Goal: Browse casually: Explore the website without a specific task or goal

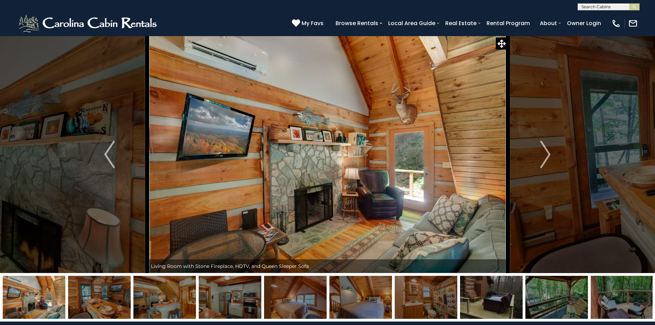
click at [546, 154] on img "Next" at bounding box center [545, 155] width 10 height 28
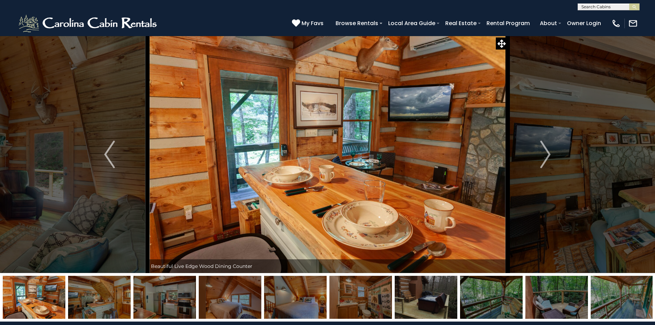
click at [546, 154] on img "Next" at bounding box center [545, 155] width 10 height 28
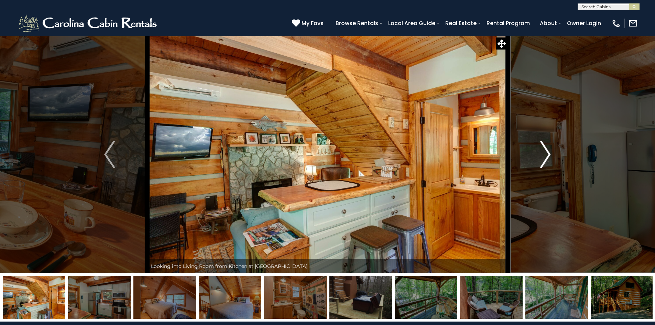
click at [544, 152] on img "Next" at bounding box center [545, 155] width 10 height 28
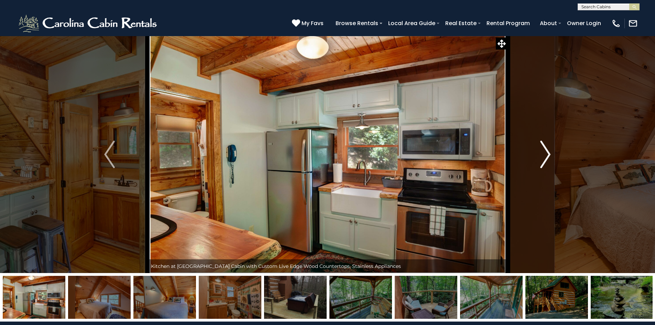
click at [544, 152] on img "Next" at bounding box center [545, 155] width 10 height 28
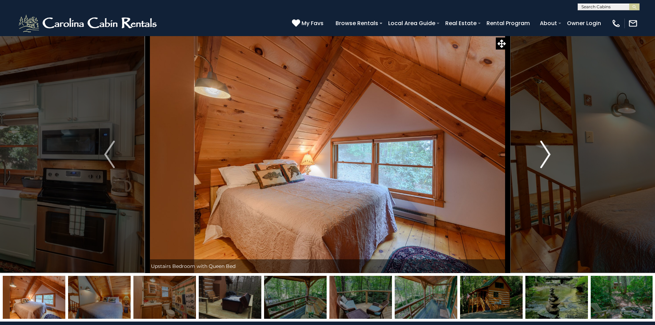
click at [544, 152] on img "Next" at bounding box center [545, 155] width 10 height 28
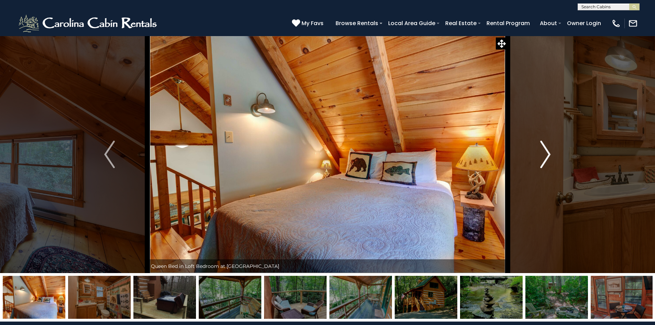
click at [544, 151] on img "Next" at bounding box center [545, 155] width 10 height 28
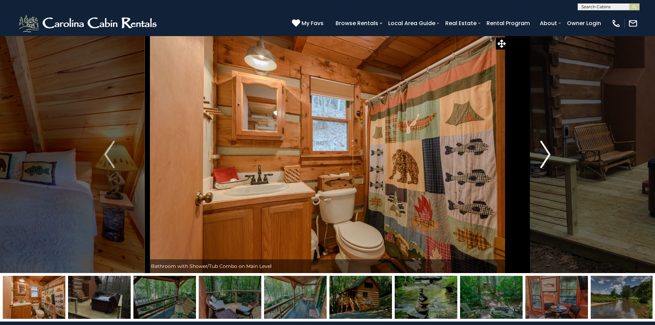
click at [544, 151] on img "Next" at bounding box center [545, 155] width 10 height 28
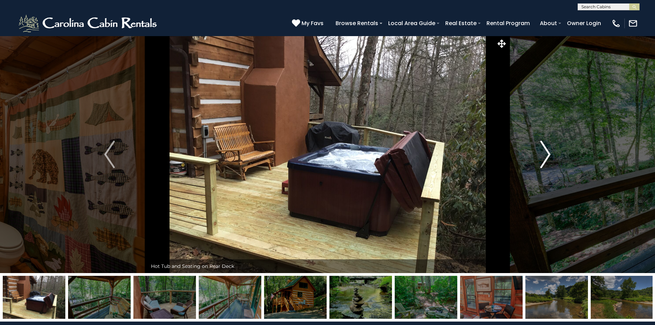
click at [544, 151] on img "Next" at bounding box center [545, 155] width 10 height 28
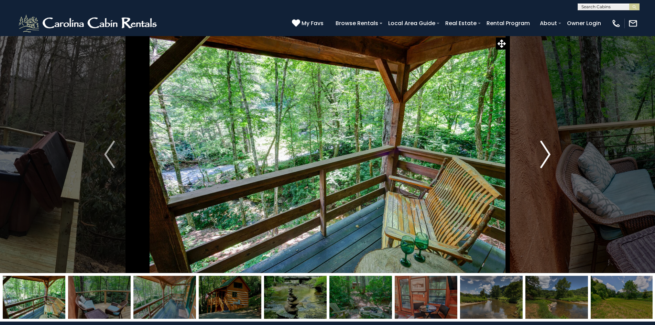
click at [544, 151] on img "Next" at bounding box center [545, 155] width 10 height 28
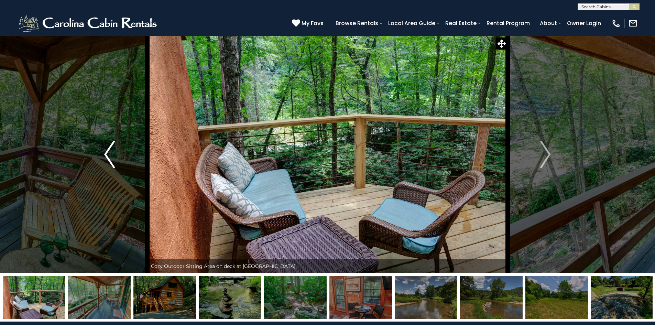
click at [104, 156] on button "Previous" at bounding box center [110, 154] width 76 height 237
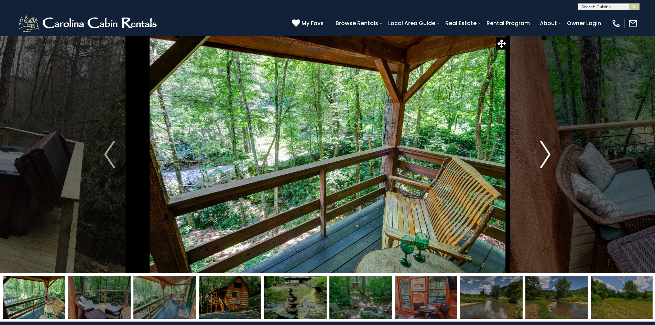
click at [545, 153] on img "Next" at bounding box center [545, 155] width 10 height 28
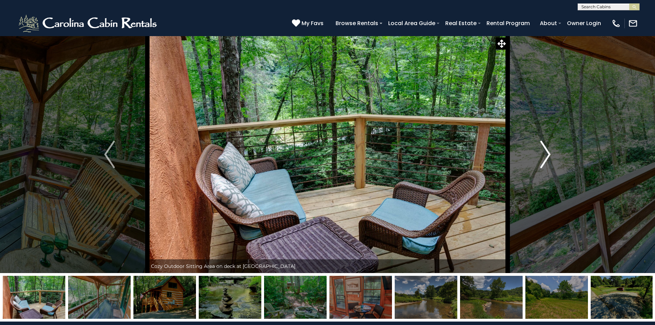
click at [545, 153] on img "Next" at bounding box center [545, 155] width 10 height 28
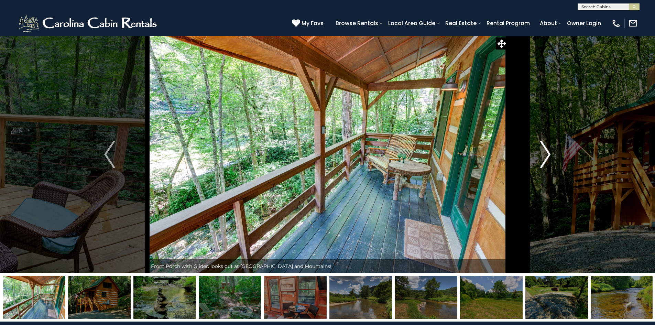
click at [545, 153] on img "Next" at bounding box center [545, 155] width 10 height 28
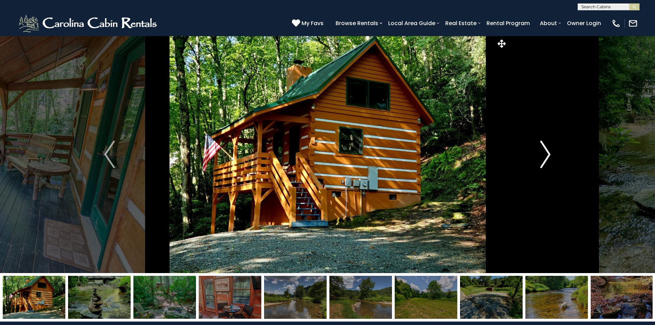
click at [545, 152] on img "Next" at bounding box center [545, 155] width 10 height 28
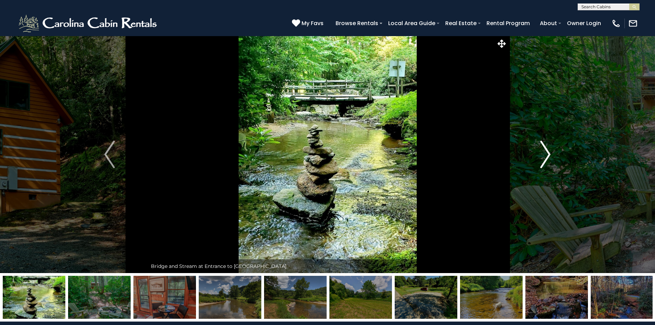
click at [545, 152] on img "Next" at bounding box center [545, 155] width 10 height 28
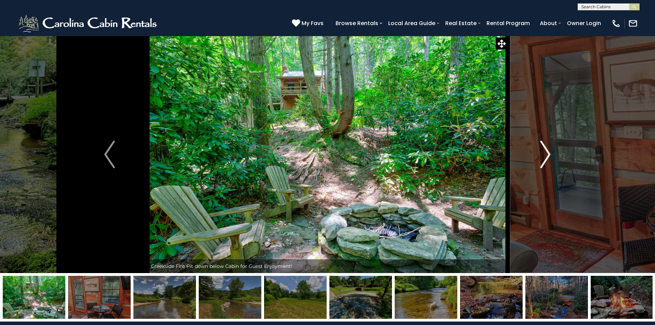
click at [547, 149] on img "Next" at bounding box center [545, 155] width 10 height 28
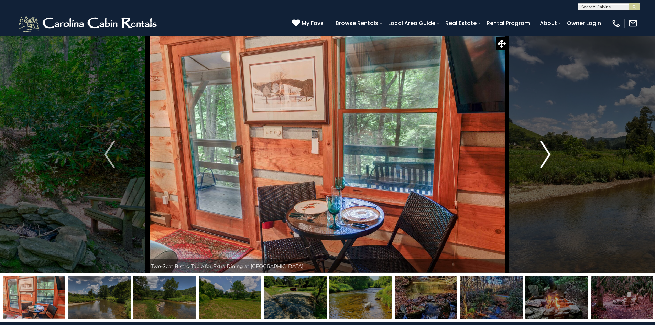
click at [547, 149] on img "Next" at bounding box center [545, 155] width 10 height 28
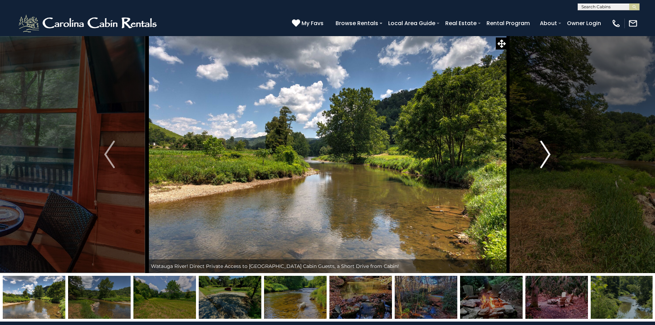
click at [547, 149] on img "Next" at bounding box center [545, 155] width 10 height 28
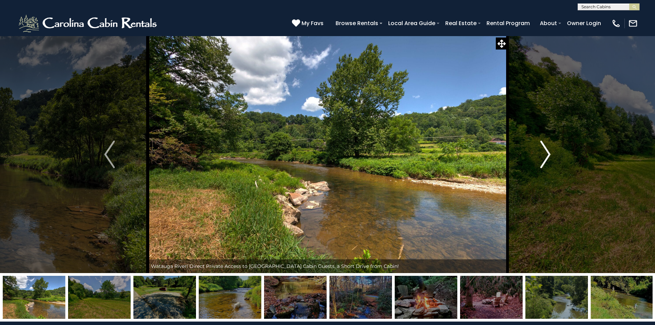
click at [547, 149] on img "Next" at bounding box center [545, 155] width 10 height 28
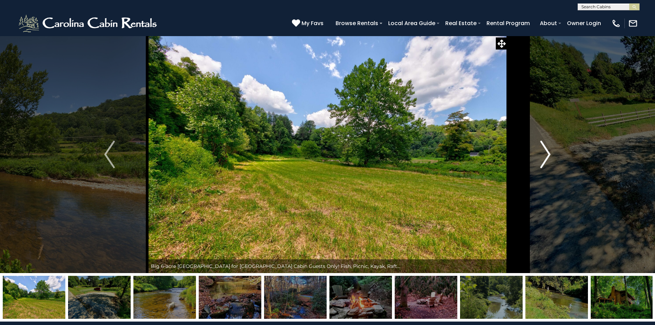
click at [547, 149] on img "Next" at bounding box center [545, 155] width 10 height 28
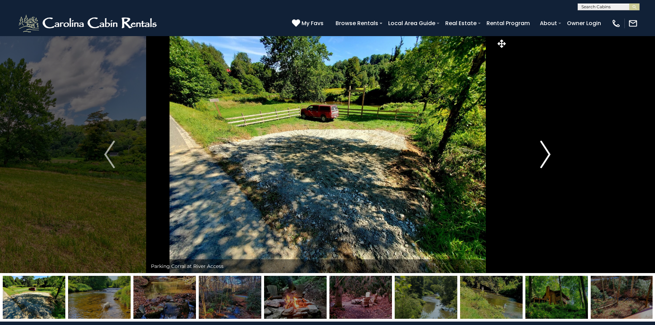
click at [547, 149] on img "Next" at bounding box center [545, 155] width 10 height 28
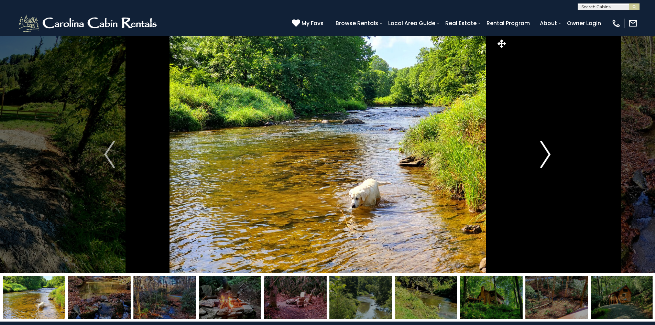
click at [547, 149] on img "Next" at bounding box center [545, 155] width 10 height 28
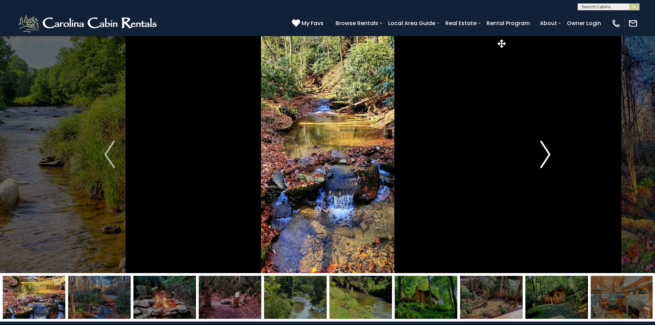
click at [547, 149] on img "Next" at bounding box center [545, 155] width 10 height 28
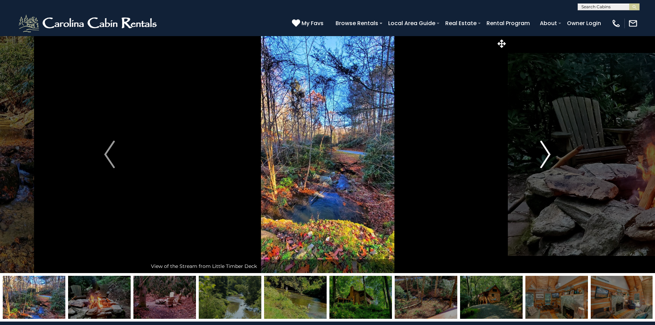
click at [547, 149] on img "Next" at bounding box center [545, 155] width 10 height 28
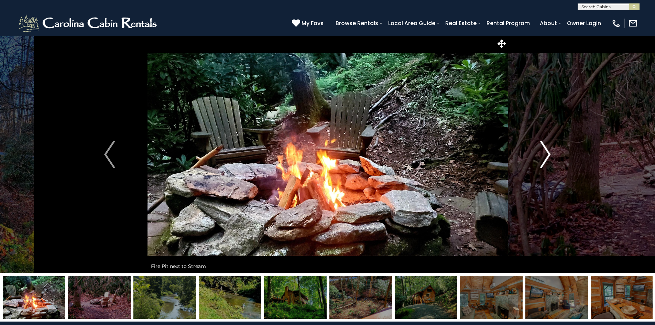
click at [547, 149] on img "Next" at bounding box center [545, 155] width 10 height 28
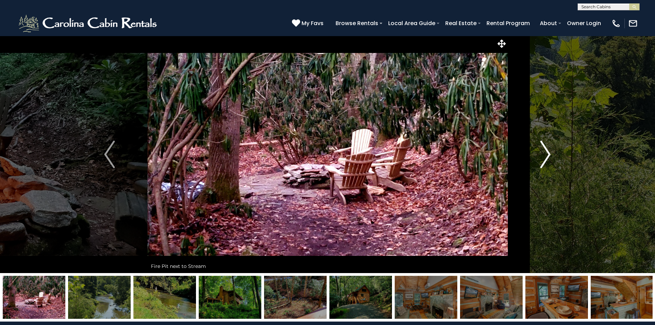
click at [547, 149] on img "Next" at bounding box center [545, 155] width 10 height 28
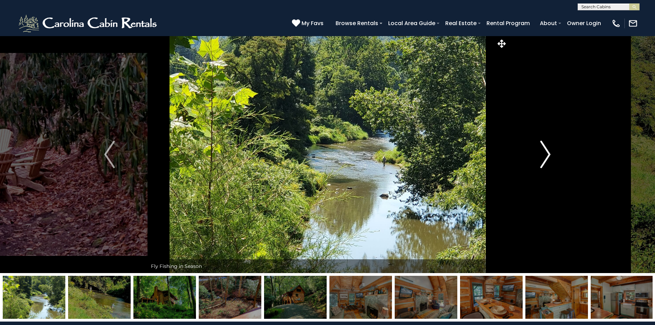
click at [547, 149] on img "Next" at bounding box center [545, 155] width 10 height 28
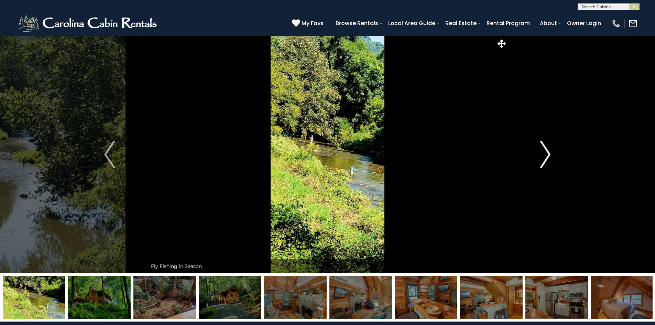
click at [547, 149] on img "Next" at bounding box center [545, 155] width 10 height 28
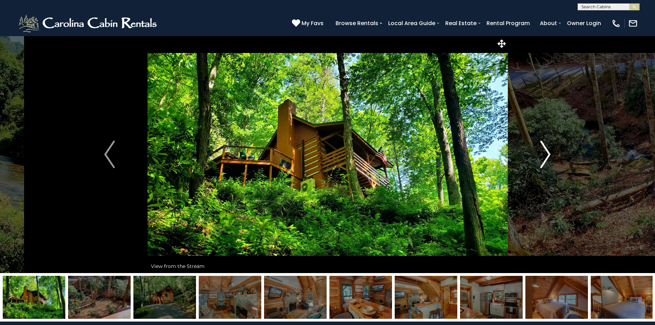
click at [547, 149] on img "Next" at bounding box center [545, 155] width 10 height 28
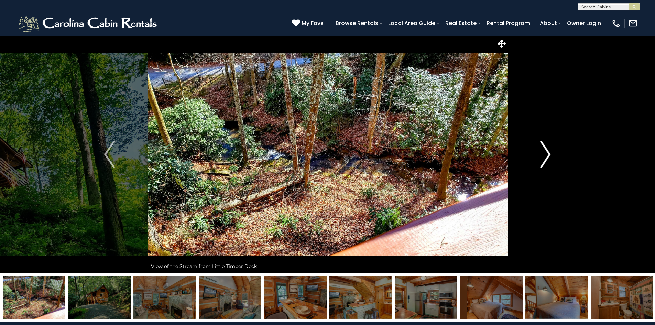
click at [547, 149] on img "Next" at bounding box center [545, 155] width 10 height 28
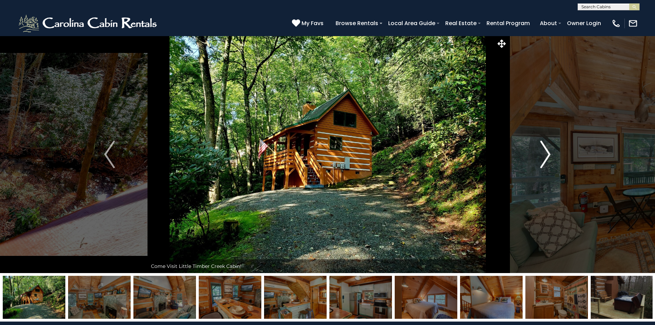
click at [547, 149] on img "Next" at bounding box center [545, 155] width 10 height 28
